Goal: Information Seeking & Learning: Learn about a topic

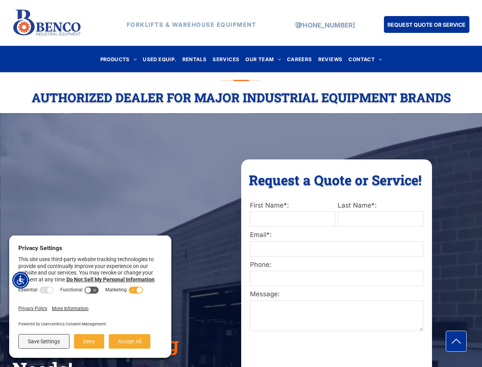
click at [241, 183] on div "Request a Quote or Service! Request a Quote or Service! First Name*: Last Name*…" at bounding box center [336, 352] width 191 height 387
click at [21, 280] on img "Accessibility Menu" at bounding box center [20, 280] width 17 height 17
